Goal: Task Accomplishment & Management: Use online tool/utility

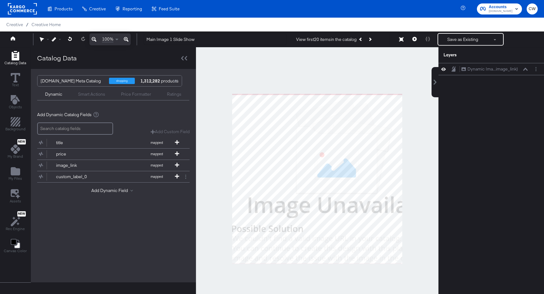
scroll to position [16, 0]
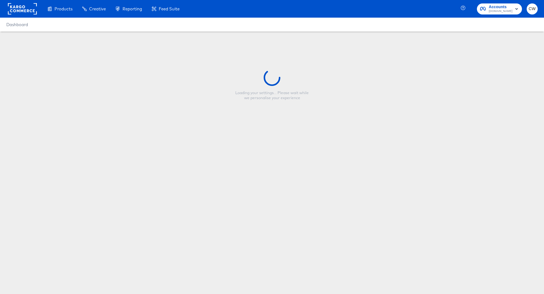
type input "Main Image 1 Slide Show"
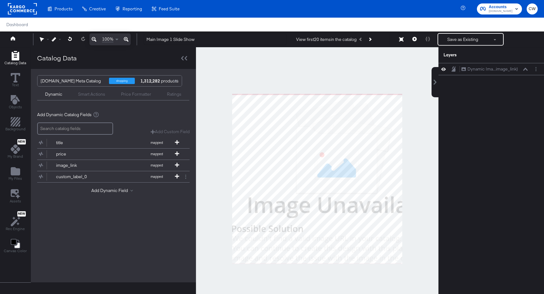
click at [23, 11] on rect at bounding box center [22, 8] width 29 height 11
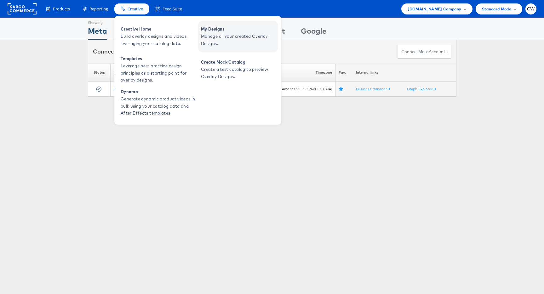
click at [235, 26] on span "My Designs" at bounding box center [239, 29] width 76 height 7
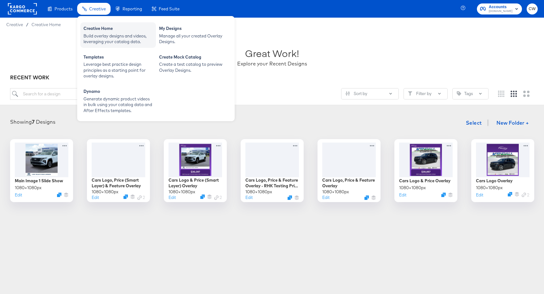
click at [112, 43] on div "Build overlay designs and videos, leveraging your catalog data." at bounding box center [118, 39] width 69 height 12
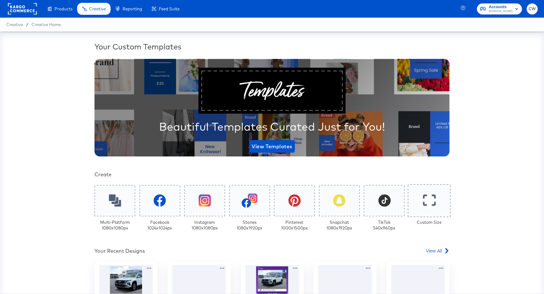
click at [432, 212] on div at bounding box center [429, 200] width 43 height 33
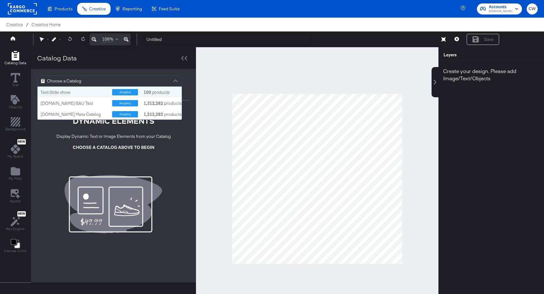
click at [68, 76] on span "Choose a Catalog" at bounding box center [64, 81] width 34 height 11
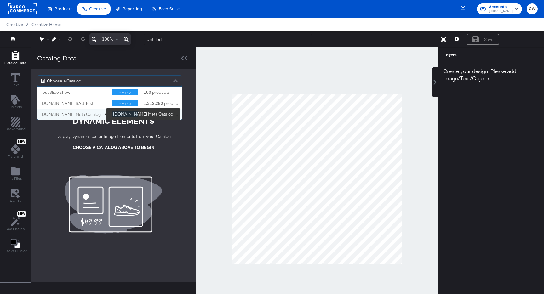
click at [80, 112] on div "[DOMAIN_NAME] Meta Catalog" at bounding box center [74, 115] width 67 height 6
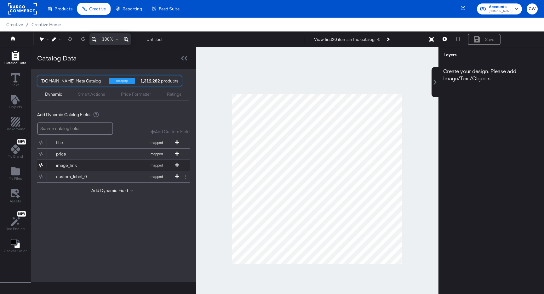
click at [86, 165] on div "image_link" at bounding box center [79, 166] width 46 height 6
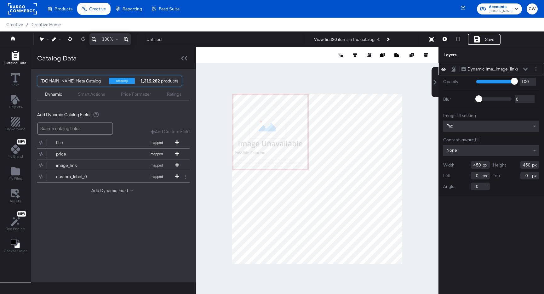
click at [114, 191] on button "Add Dynamic Field" at bounding box center [113, 191] width 44 height 6
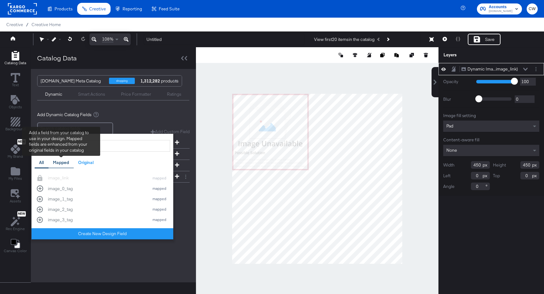
type input "ima"
click at [63, 162] on div "Mapped" at bounding box center [61, 163] width 16 height 6
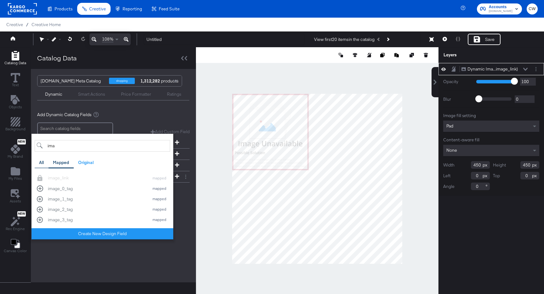
click at [43, 161] on div "All" at bounding box center [41, 163] width 5 height 6
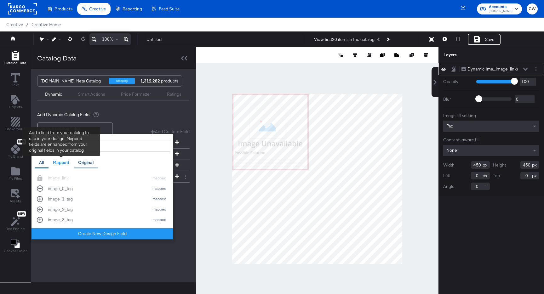
click at [82, 163] on div "Original" at bounding box center [85, 163] width 15 height 6
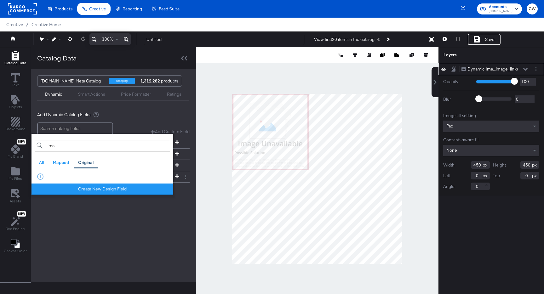
click at [104, 264] on div "Cars.com Meta Catalog shopping 1,312,282 products Dynamic Smart Actions Price F…" at bounding box center [113, 176] width 165 height 214
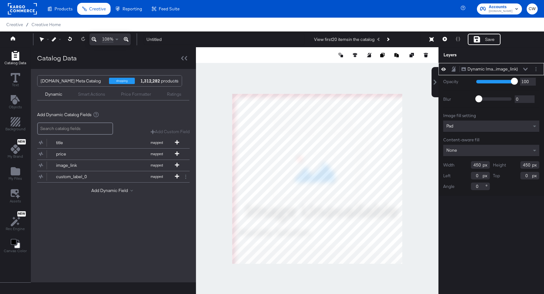
click at [381, 288] on div at bounding box center [317, 178] width 243 height 263
type input "1008"
click at [416, 130] on div at bounding box center [317, 178] width 243 height 263
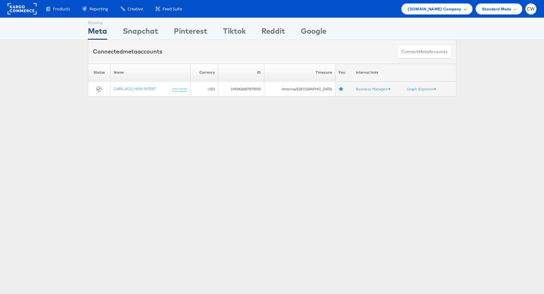
click at [439, 13] on div "[DOMAIN_NAME] Company" at bounding box center [436, 8] width 71 height 11
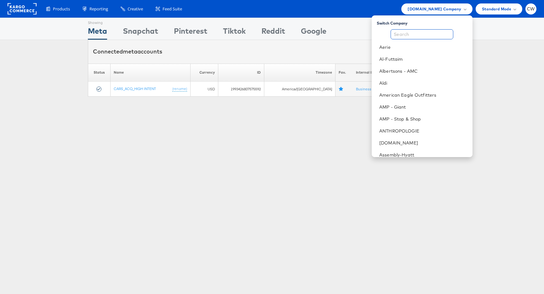
click at [428, 34] on input "text" at bounding box center [422, 34] width 63 height 10
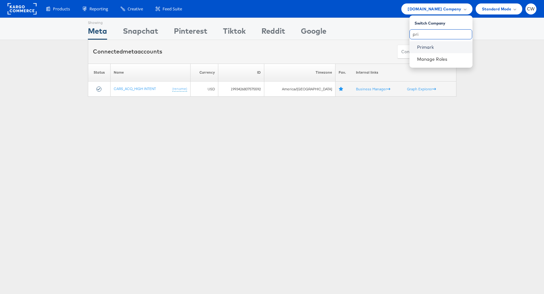
type input "pri"
click at [440, 47] on link "Primark" at bounding box center [442, 47] width 50 height 6
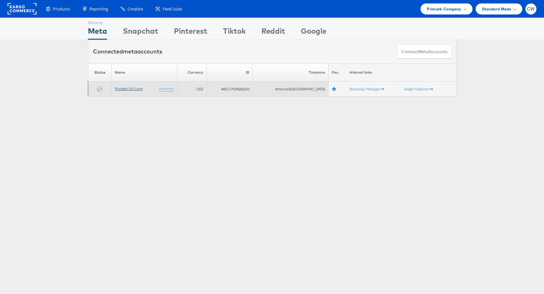
click at [130, 89] on link "Primark US Corp" at bounding box center [129, 88] width 28 height 5
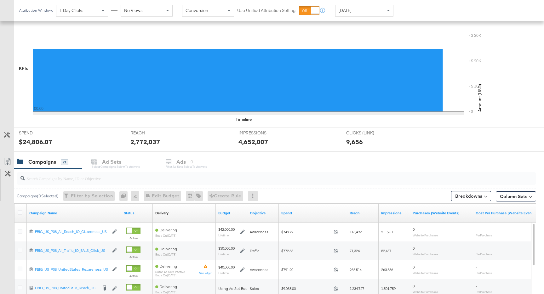
scroll to position [136, 0]
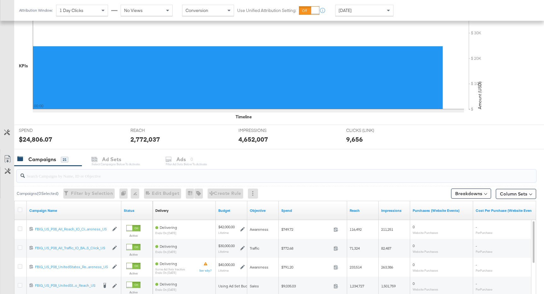
click at [110, 175] on input "search" at bounding box center [257, 173] width 464 height 12
paste input "120230914735480495"
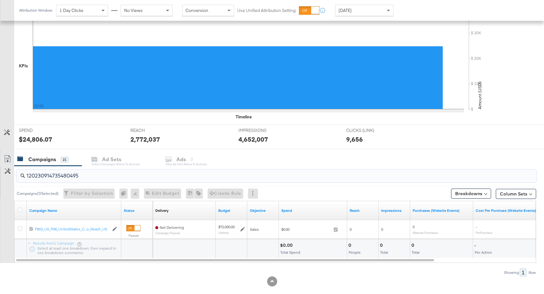
scroll to position [146, 0]
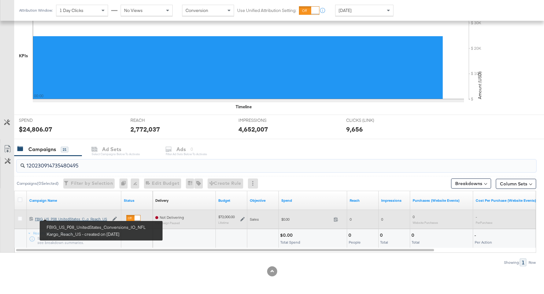
type input "120230914735480495"
click at [63, 218] on div "FBIG_US_P08_UnitedStates_Conversions_IO_NFL Kargo_Reach_US FBIG_US_P08_UnitedSt…" at bounding box center [72, 219] width 74 height 5
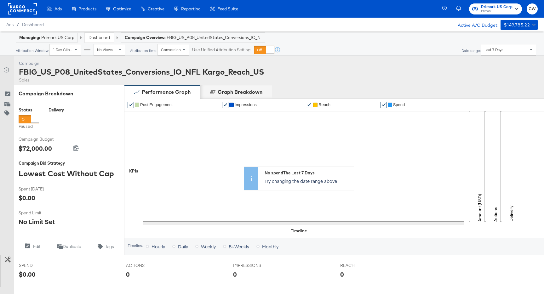
scroll to position [187, 0]
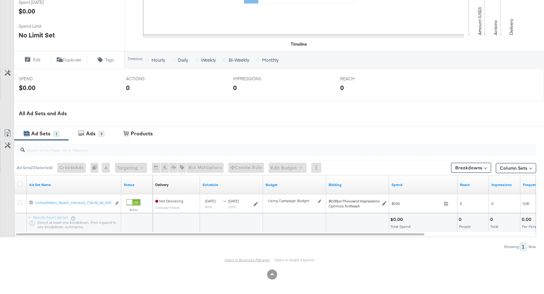
click at [251, 261] on link "Open in Business Manager" at bounding box center [247, 260] width 45 height 5
